Goal: Contribute content: Contribute content

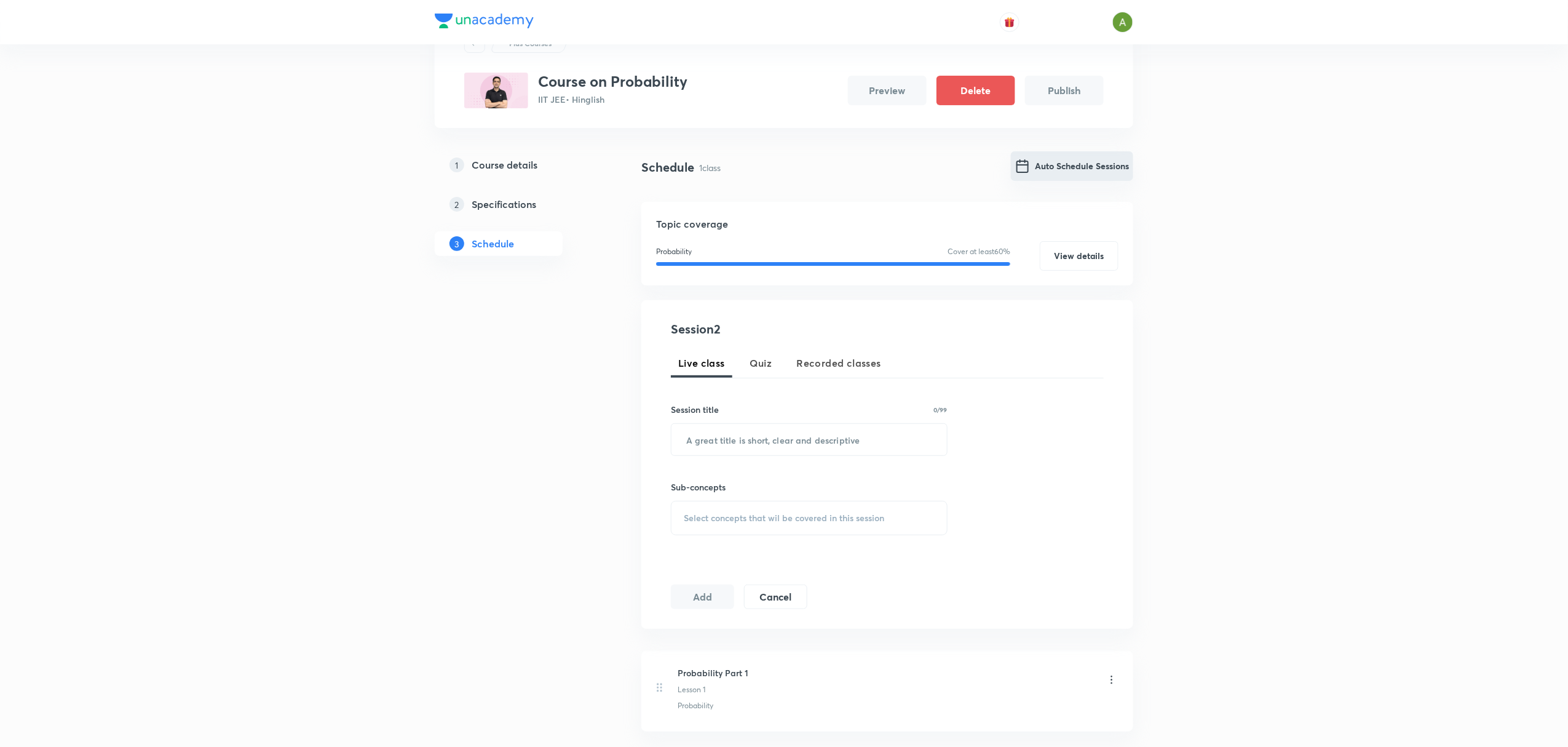
click at [1095, 180] on div "Auto Schedule Sessions" at bounding box center [1072, 167] width 122 height 30
click at [1112, 173] on button "Auto Schedule Sessions" at bounding box center [1072, 166] width 122 height 30
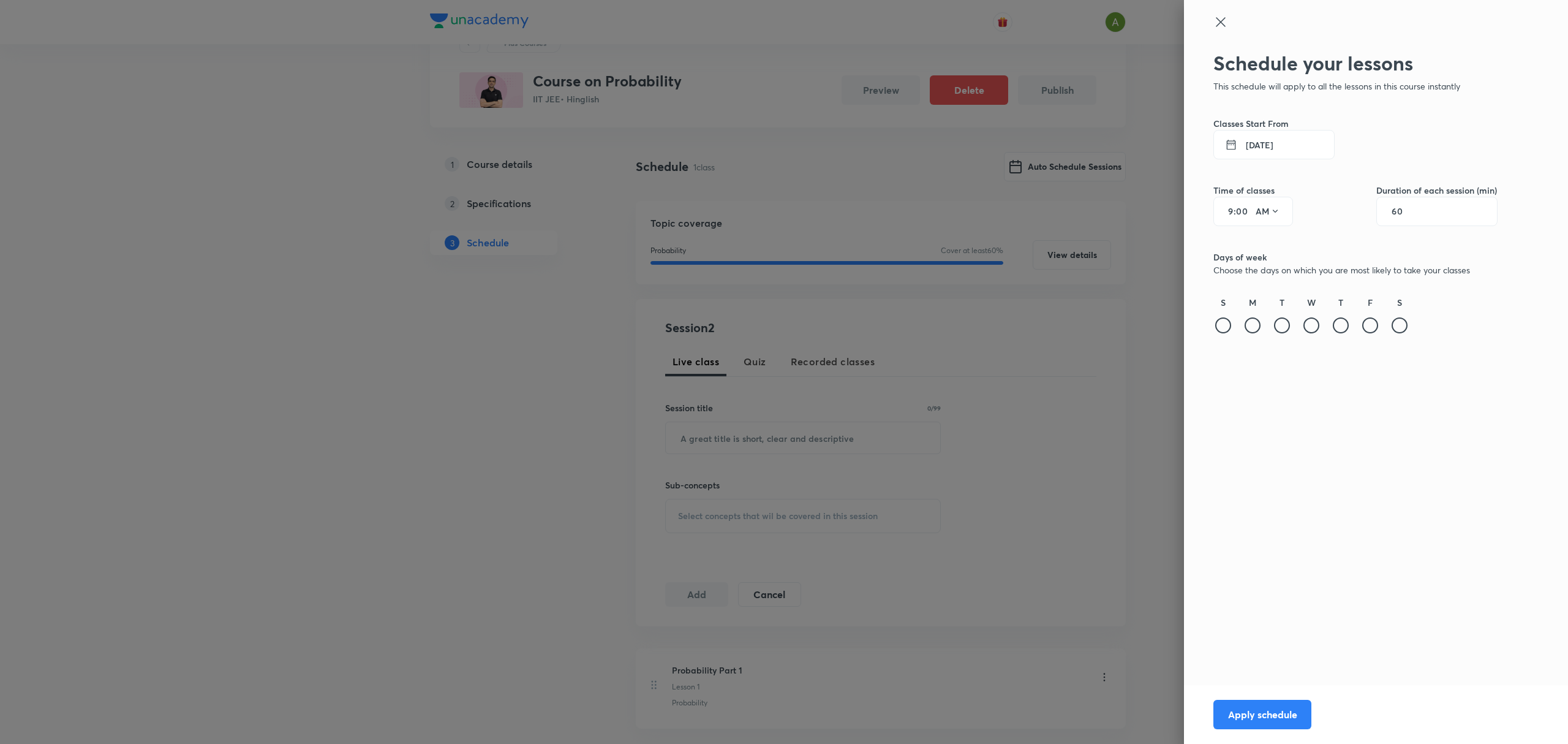
click at [1287, 147] on button "[DATE]" at bounding box center [1274, 144] width 121 height 29
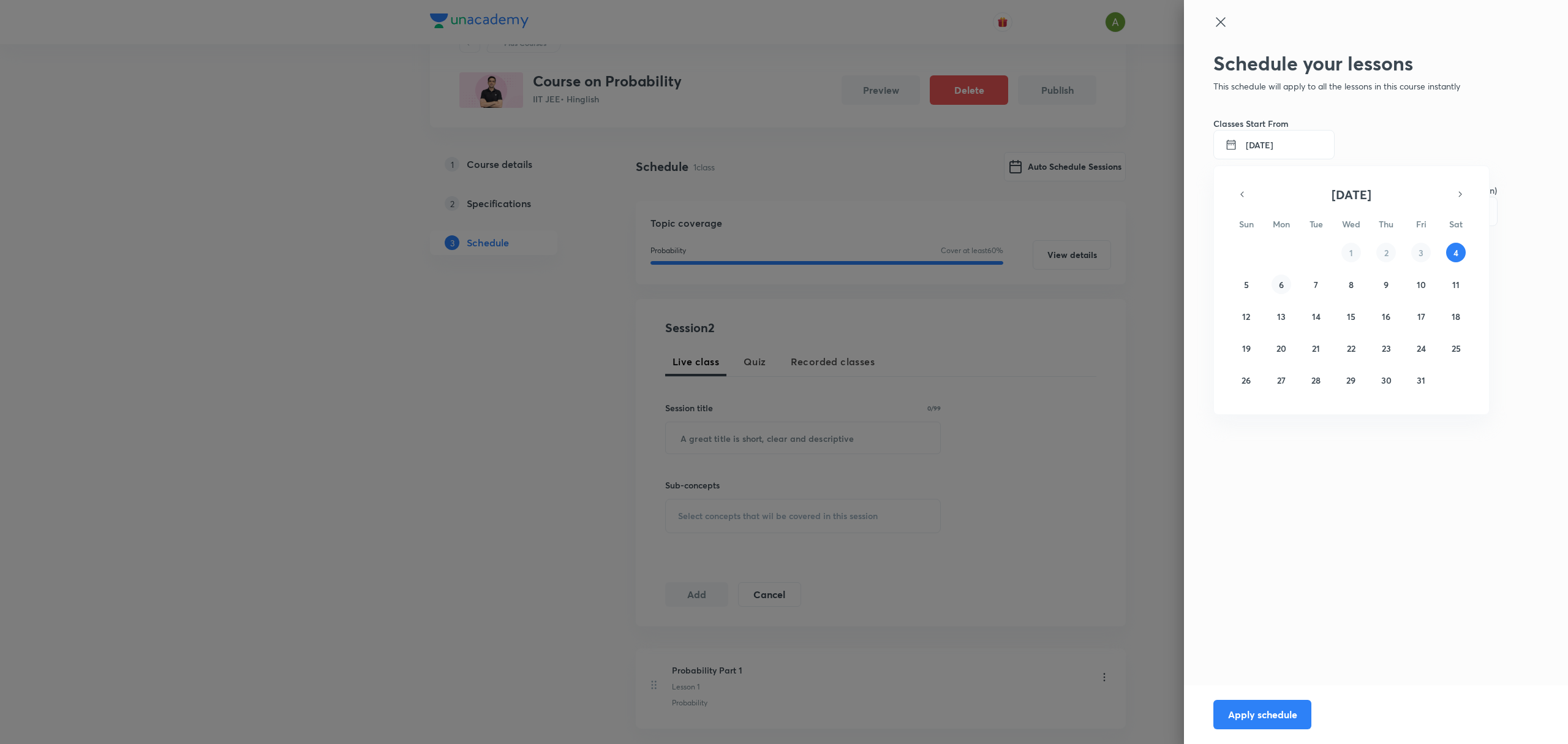
click at [1285, 283] on button "6" at bounding box center [1281, 284] width 20 height 20
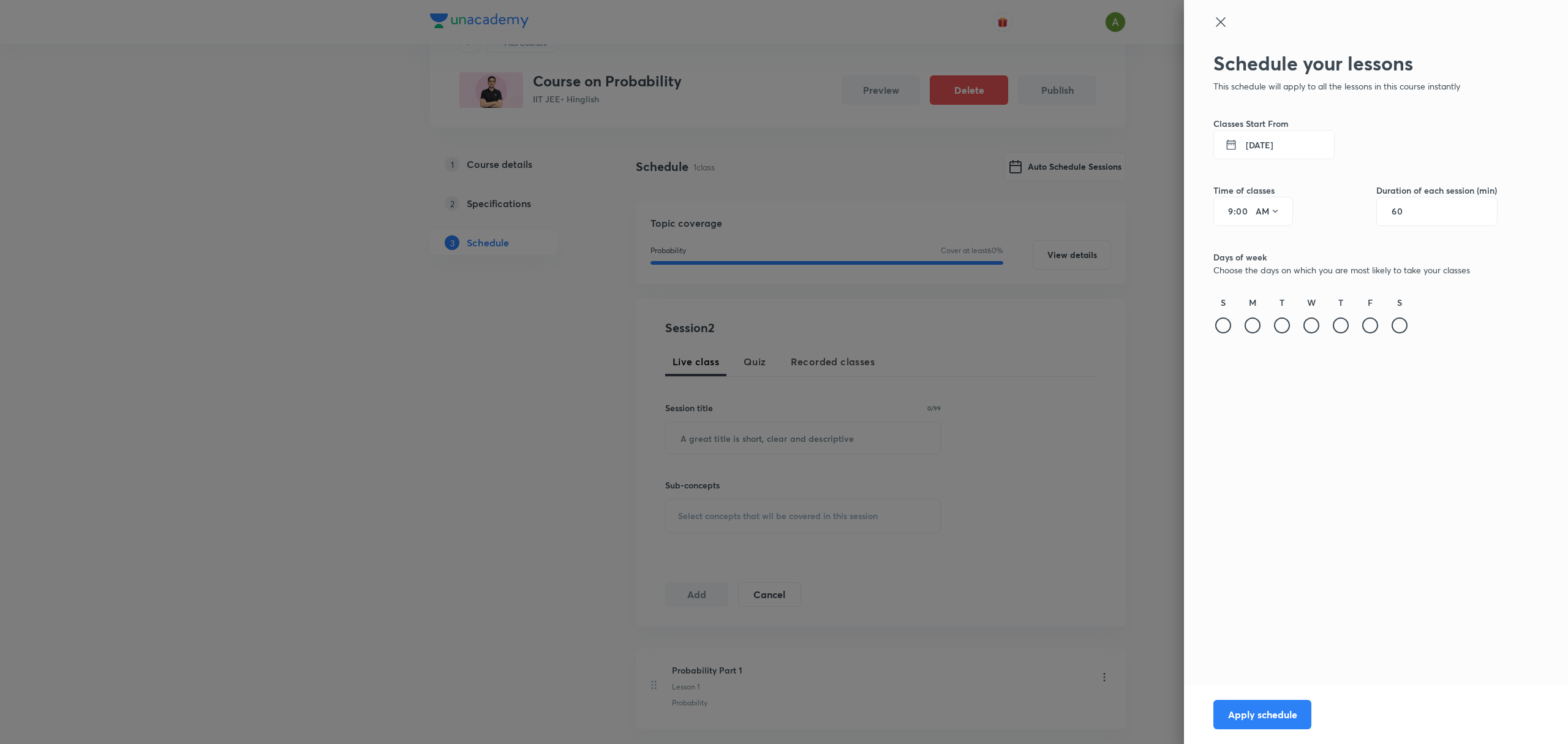
drag, startPoint x: 1237, startPoint y: 213, endPoint x: 1230, endPoint y: 211, distance: 7.3
click at [1230, 211] on div "9 : 00 AM" at bounding box center [1253, 211] width 79 height 29
click at [1230, 211] on input "9" at bounding box center [1226, 211] width 14 height 10
click at [1264, 212] on button "AM" at bounding box center [1268, 211] width 34 height 20
click at [1278, 239] on div "PM" at bounding box center [1268, 242] width 44 height 29
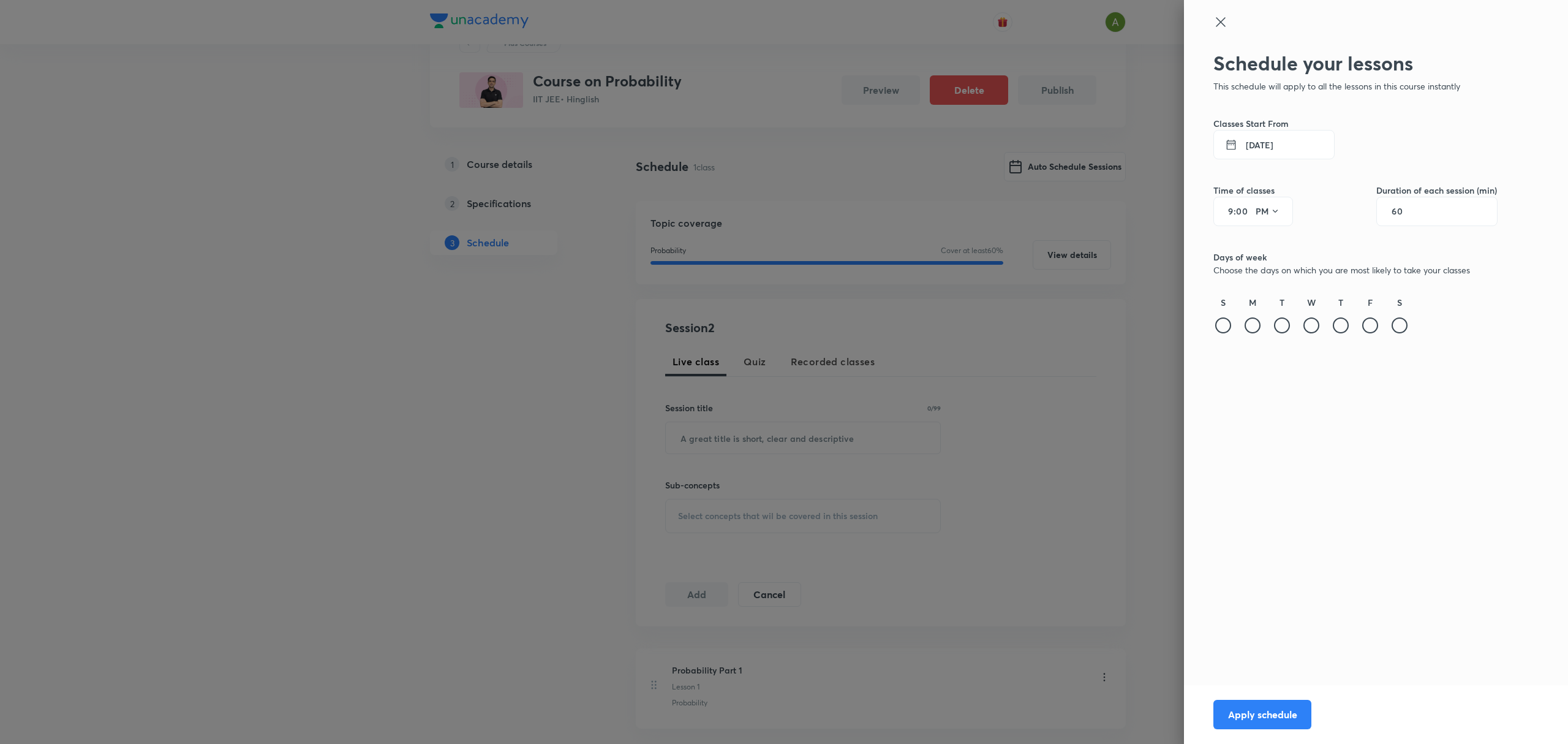
click at [1223, 209] on input "9" at bounding box center [1226, 211] width 14 height 10
type input "3"
click at [1396, 207] on input "60" at bounding box center [1404, 211] width 23 height 10
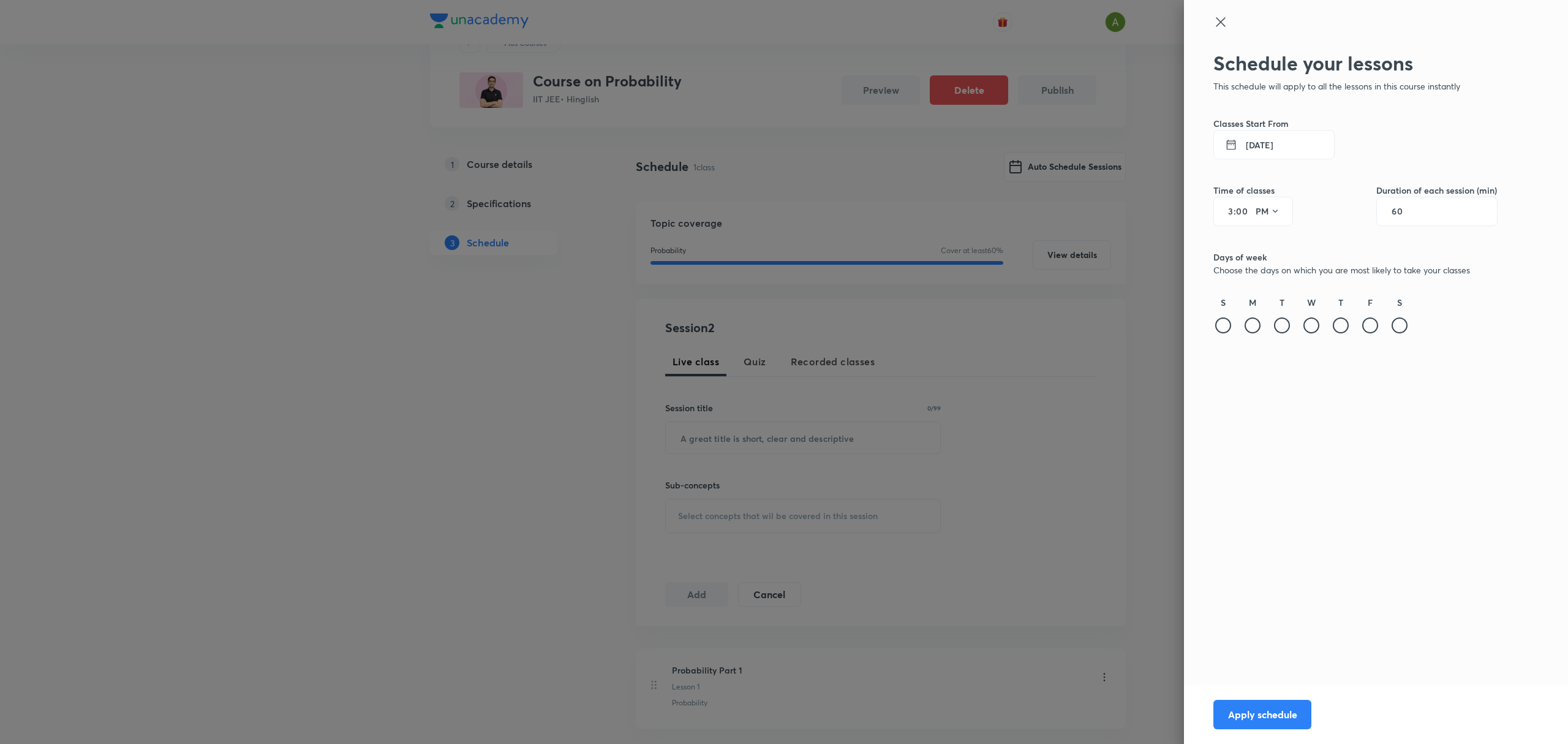
click at [1396, 207] on input "60" at bounding box center [1404, 211] width 23 height 10
type input "150"
click at [1315, 318] on div at bounding box center [1311, 325] width 16 height 16
click at [1270, 708] on button "Apply schedule" at bounding box center [1262, 713] width 98 height 29
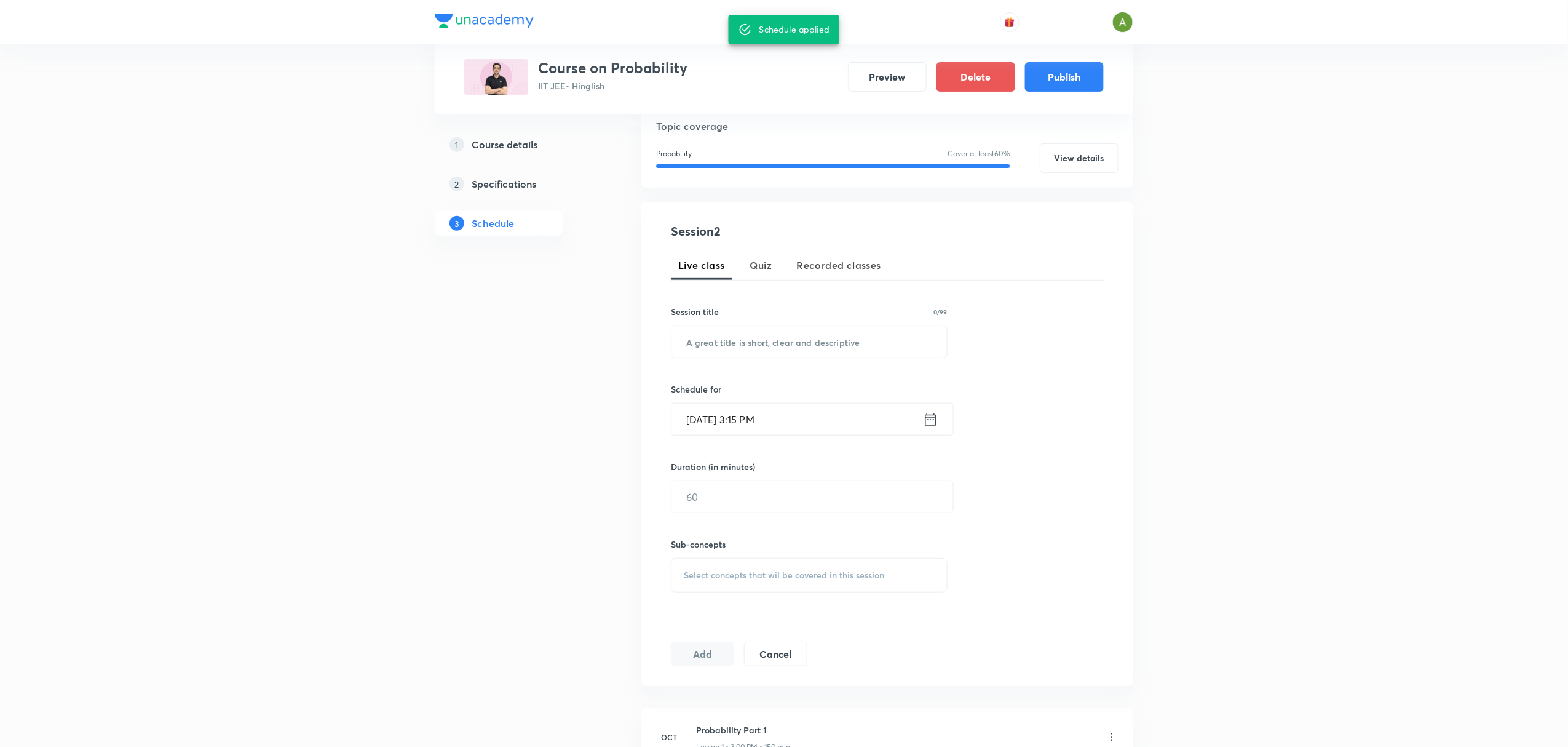
scroll to position [313, 0]
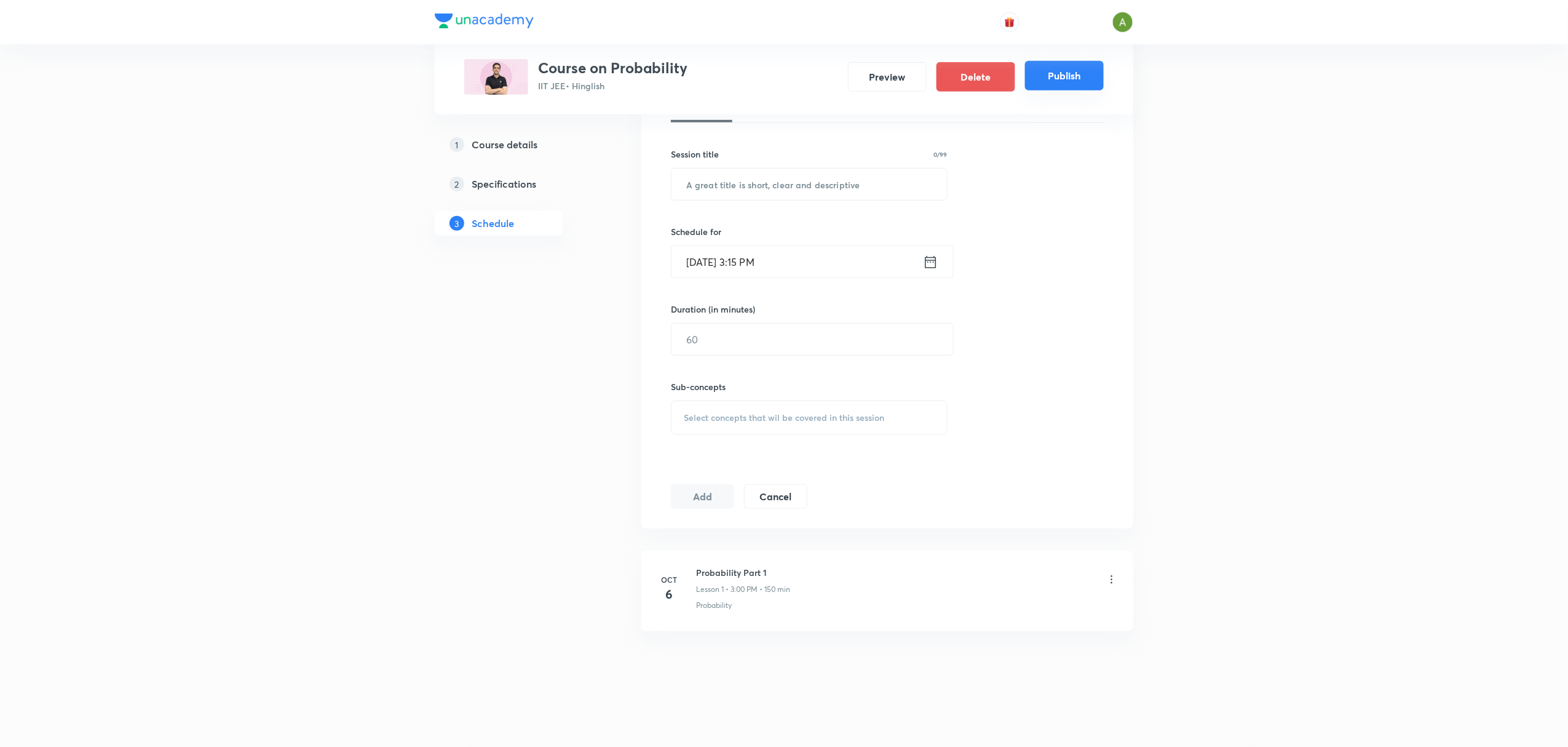
click at [1066, 71] on button "Publish" at bounding box center [1064, 76] width 79 height 30
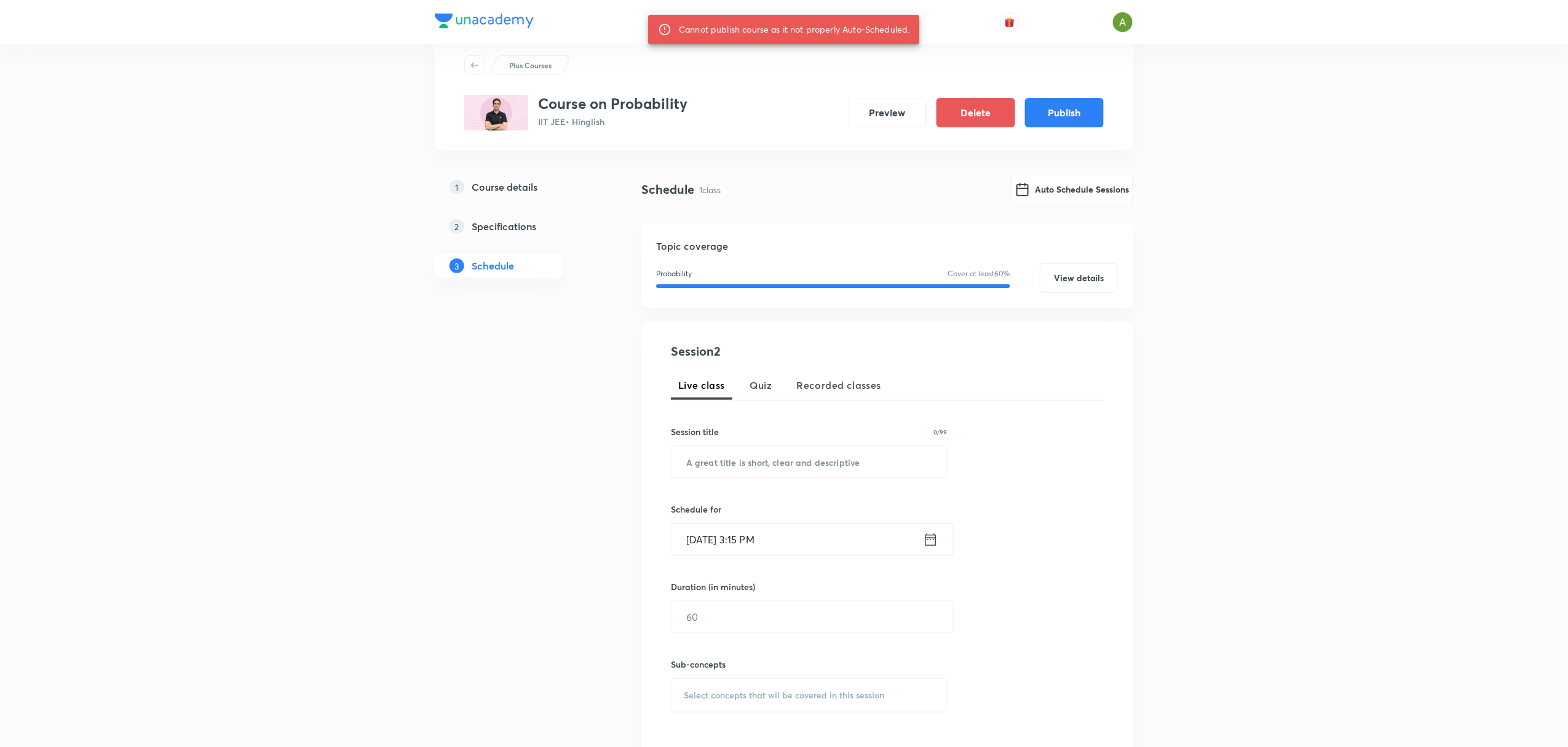
scroll to position [0, 0]
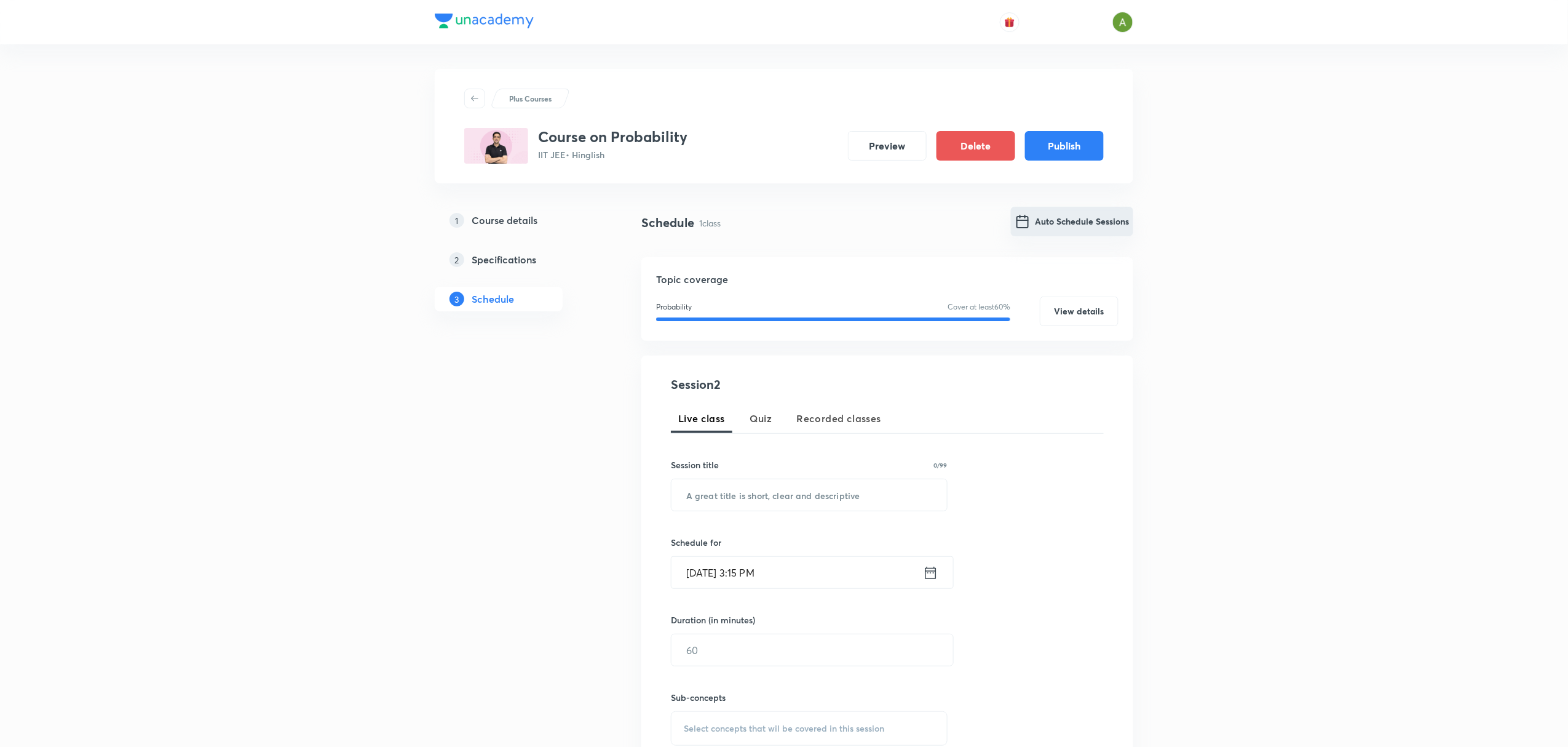
click at [1063, 214] on button "Auto Schedule Sessions" at bounding box center [1072, 221] width 122 height 30
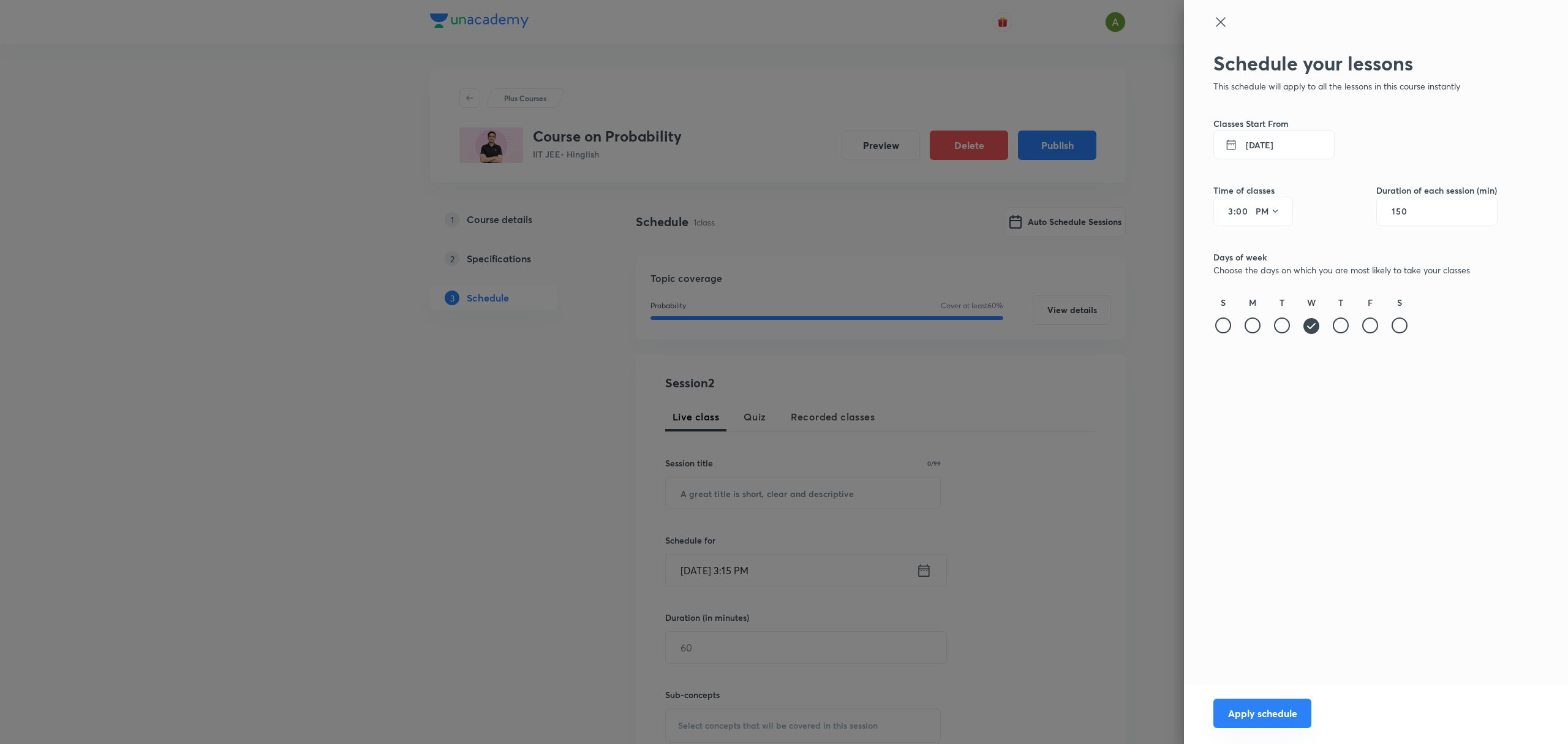
click at [1293, 718] on button "Apply schedule" at bounding box center [1262, 713] width 98 height 29
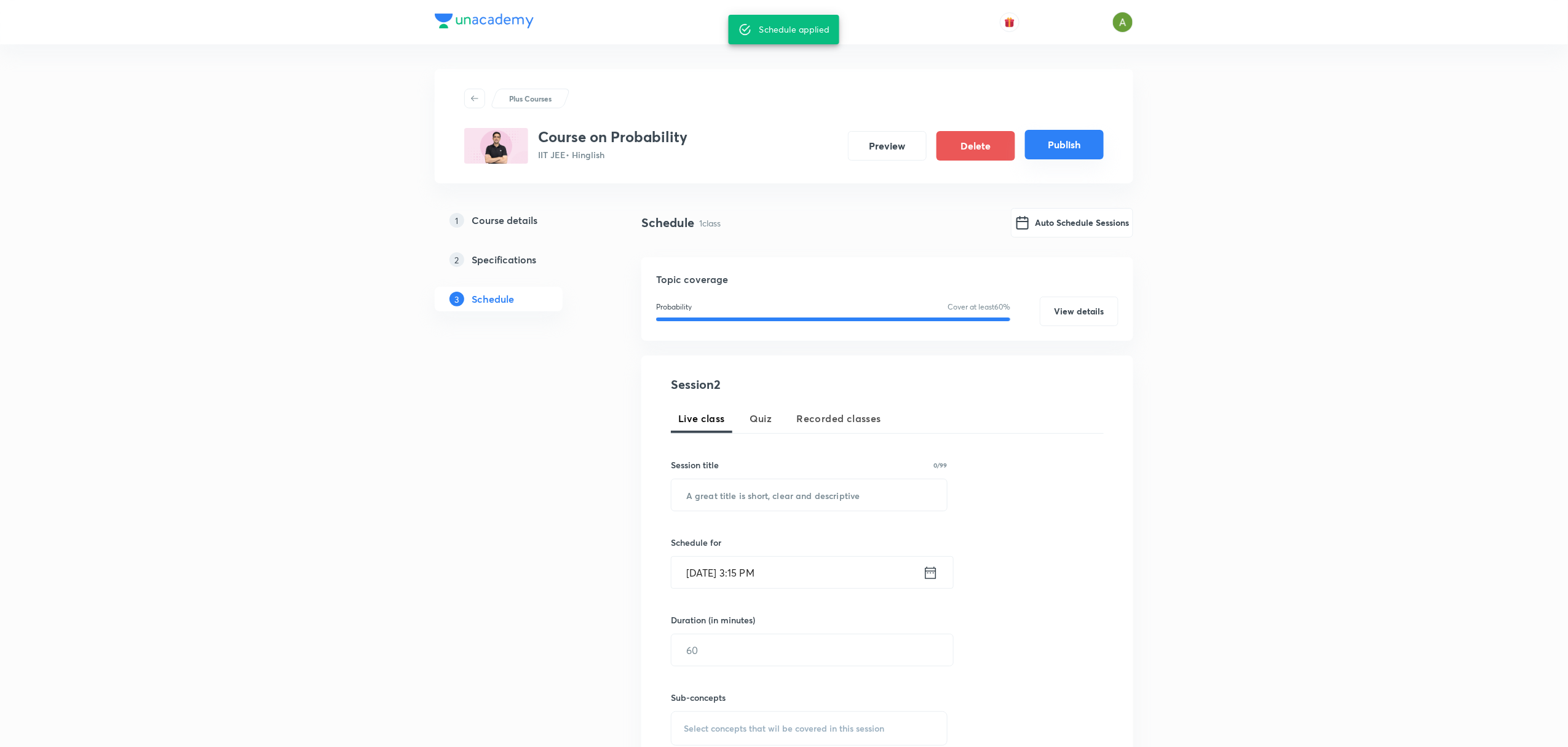
click at [1070, 155] on button "Publish" at bounding box center [1064, 144] width 79 height 30
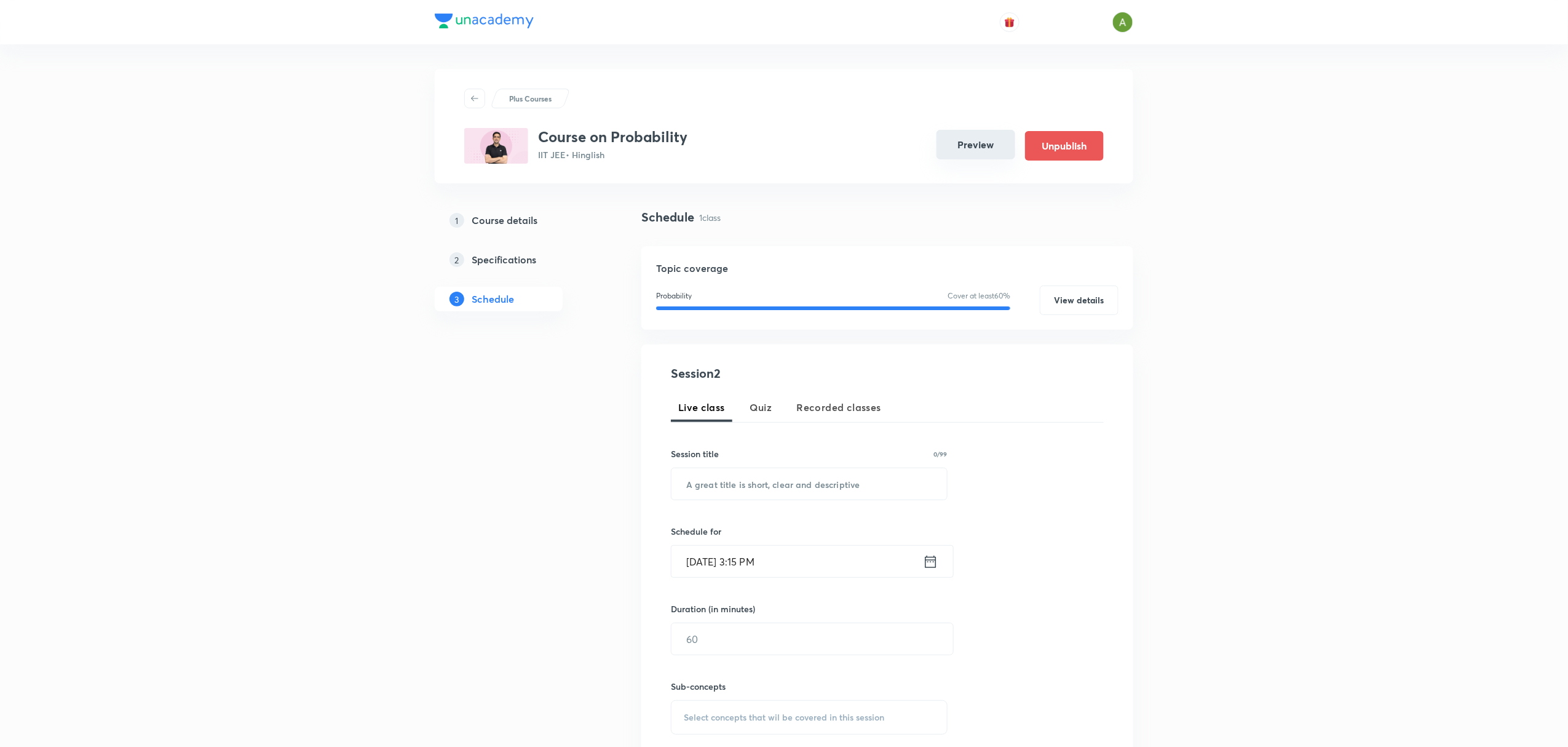
click at [998, 135] on button "Preview" at bounding box center [976, 144] width 79 height 30
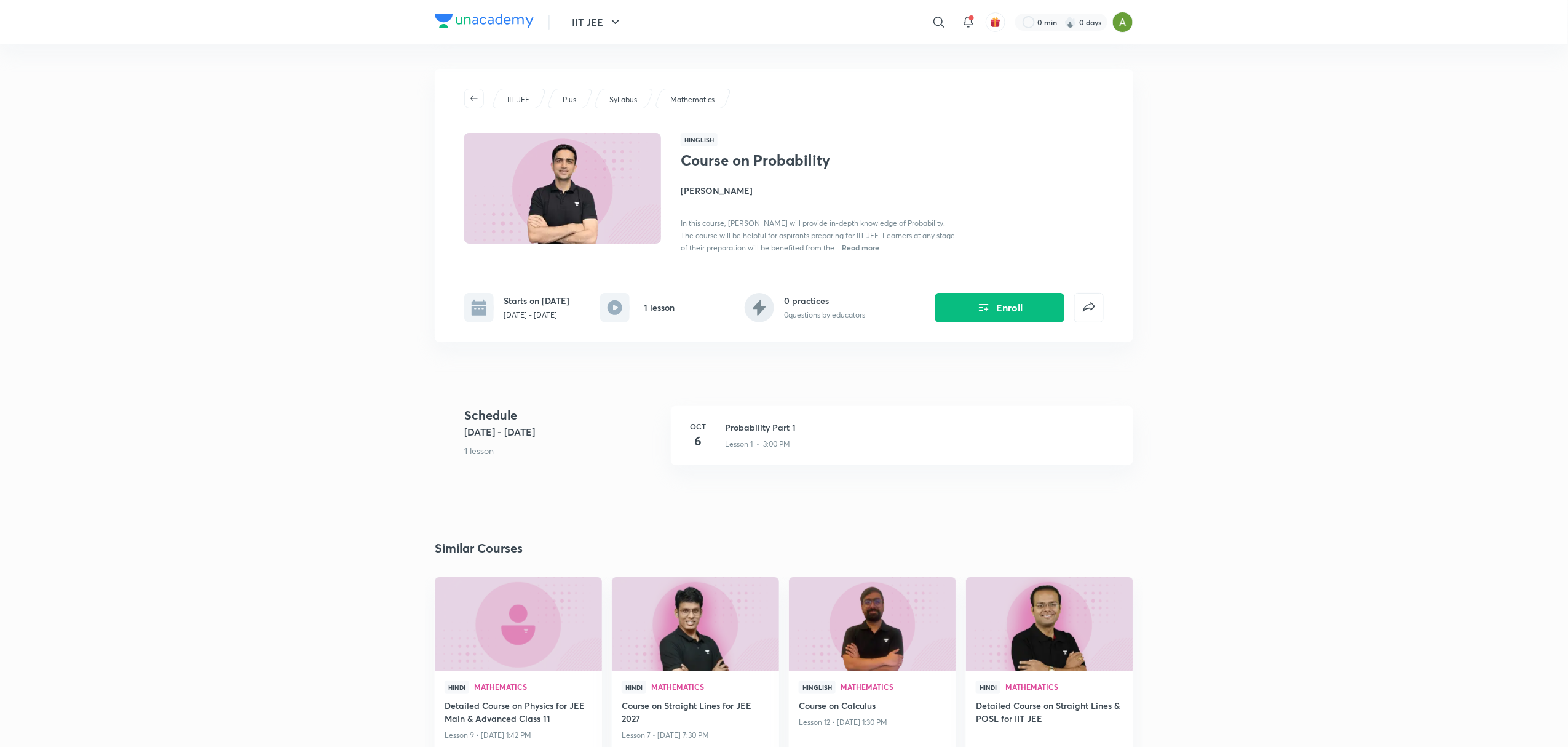
click at [766, 166] on h1 "Course on Probability" at bounding box center [781, 160] width 201 height 18
copy h1 "Course on Probability"
click at [557, 313] on p "[DATE] - [DATE]" at bounding box center [537, 315] width 66 height 11
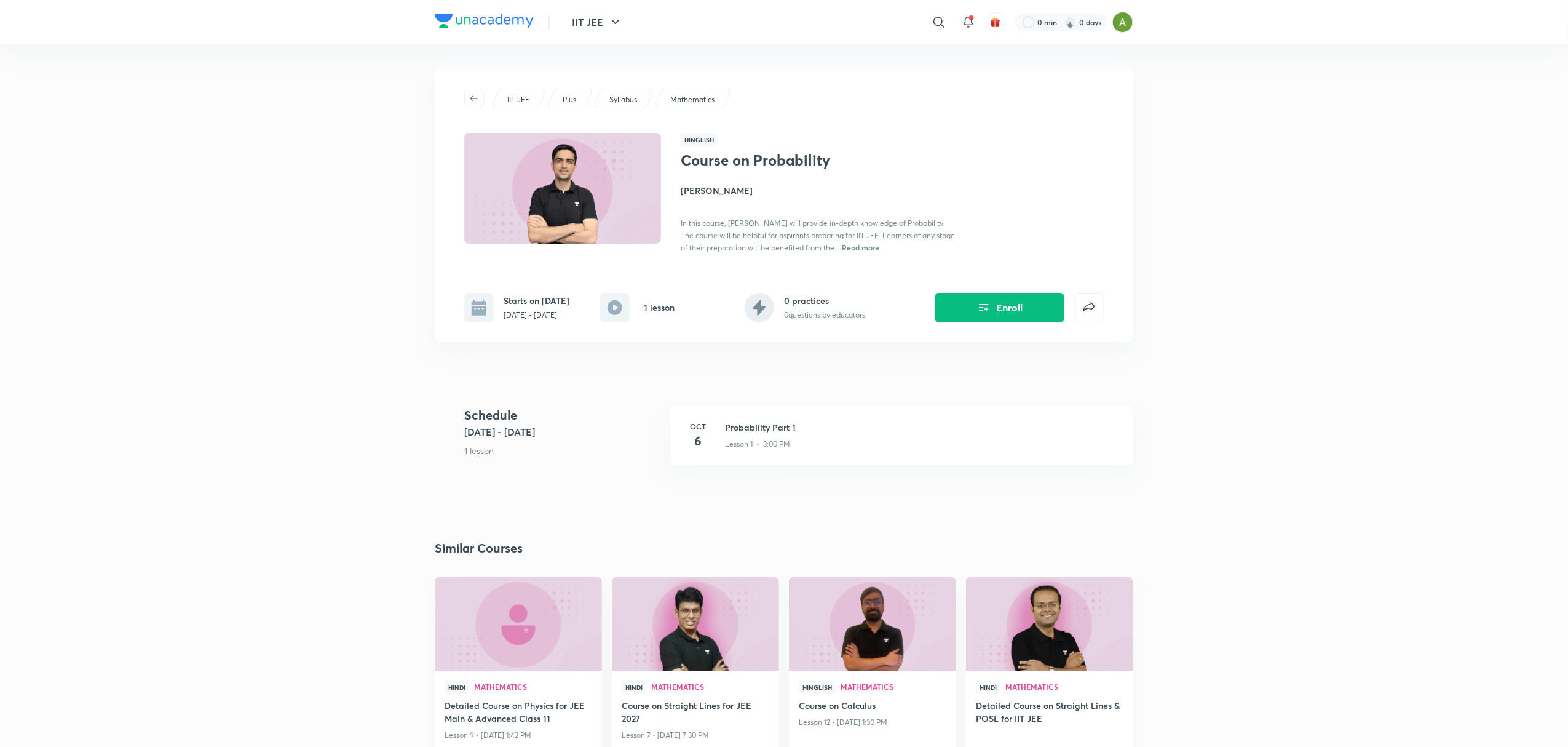
click at [557, 313] on p "[DATE] - [DATE]" at bounding box center [537, 315] width 66 height 11
copy div "[DATE] - [DATE]"
